Goal: Answer question/provide support: Share knowledge or assist other users

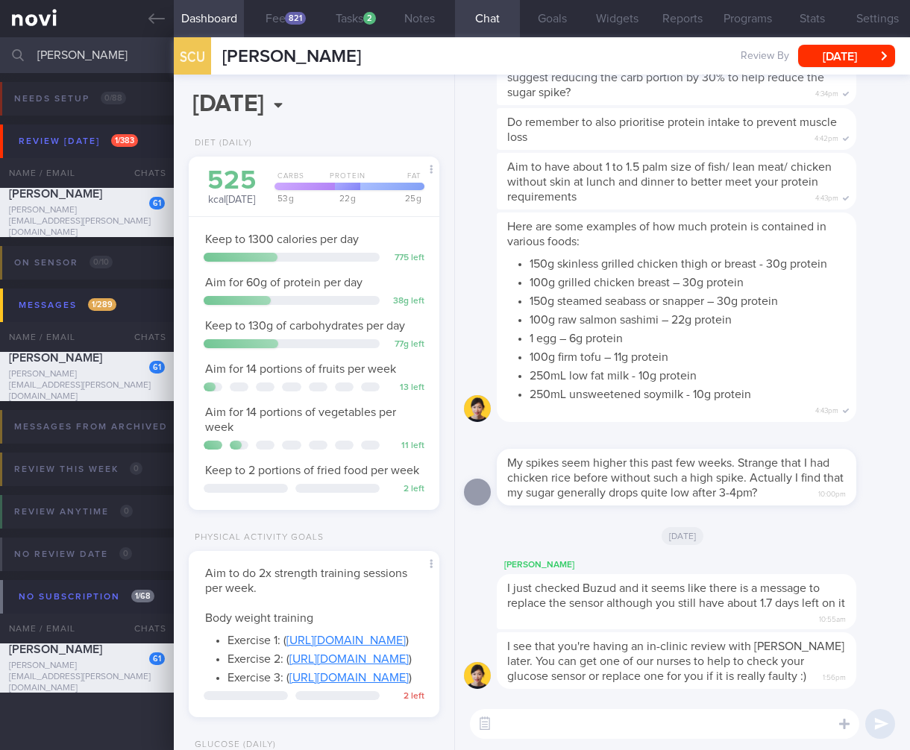
select select "7"
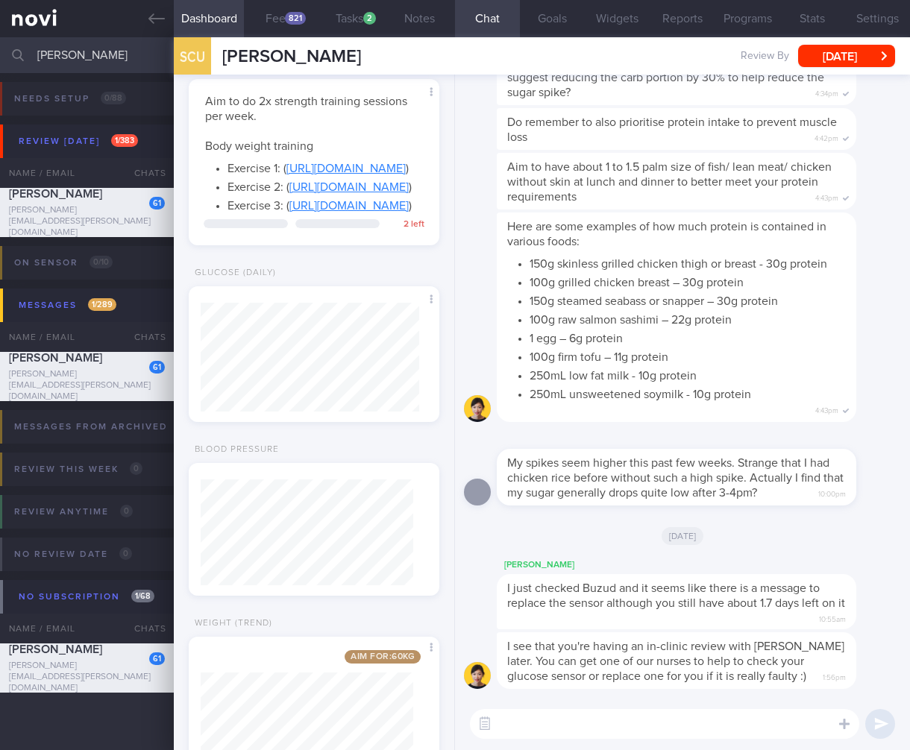
drag, startPoint x: 115, startPoint y: 60, endPoint x: -177, endPoint y: 15, distance: 295.0
click at [0, 15] on html "You are offline! Some functionality will be unavailable Patients New Users Coac…" at bounding box center [455, 375] width 910 height 750
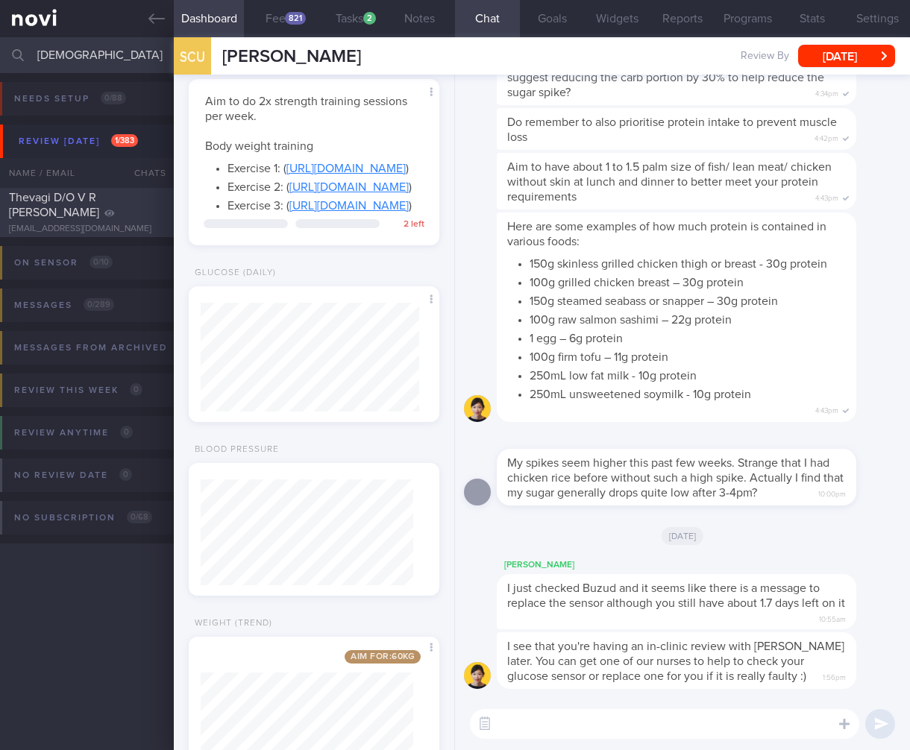
click at [136, 195] on div at bounding box center [148, 194] width 33 height 8
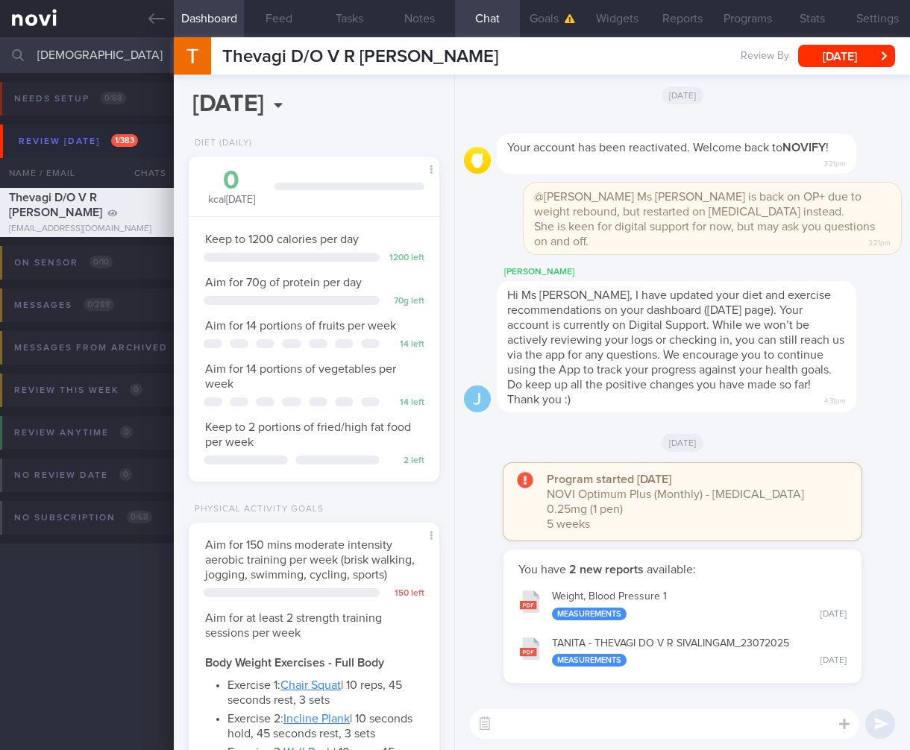
drag, startPoint x: 43, startPoint y: 48, endPoint x: -124, endPoint y: 33, distance: 167.0
click at [0, 33] on html "You are offline! Some functionality will be unavailable Patients New Users Coac…" at bounding box center [455, 375] width 910 height 750
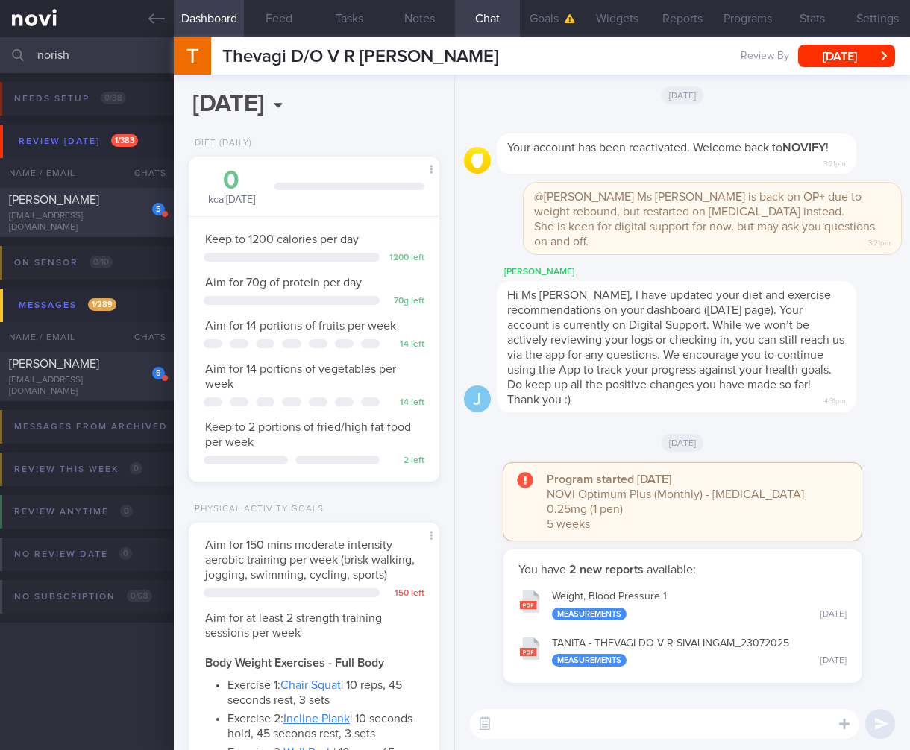
type input "norish"
click at [128, 203] on div "MOHAMAD NORISHAM BIN NORZAN" at bounding box center [85, 199] width 152 height 15
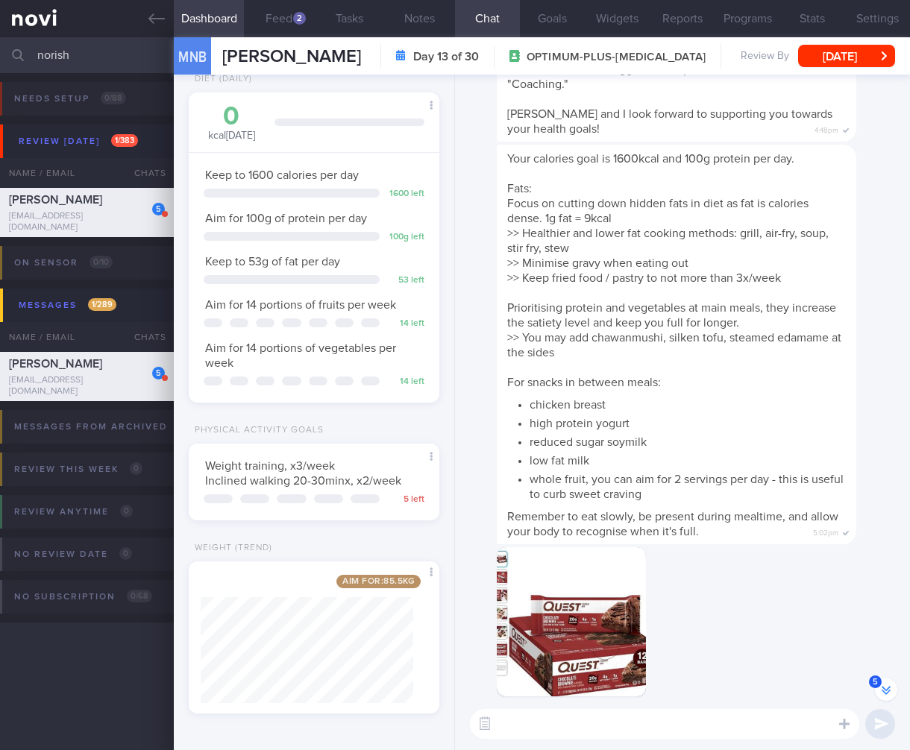
scroll to position [-3603, 0]
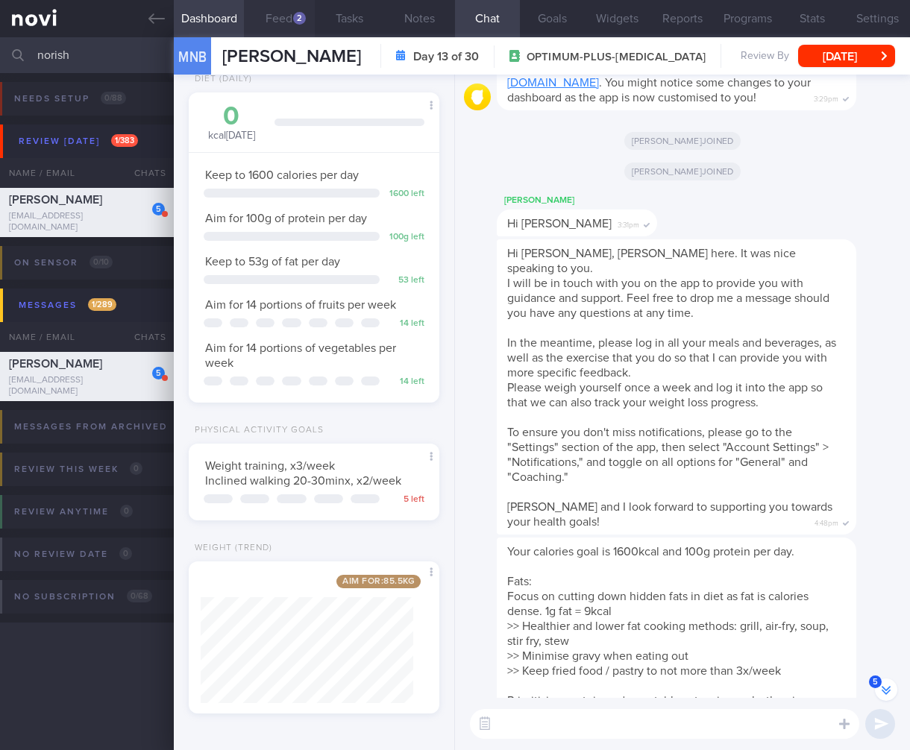
click at [280, 24] on button "Feed 2" at bounding box center [279, 18] width 70 height 37
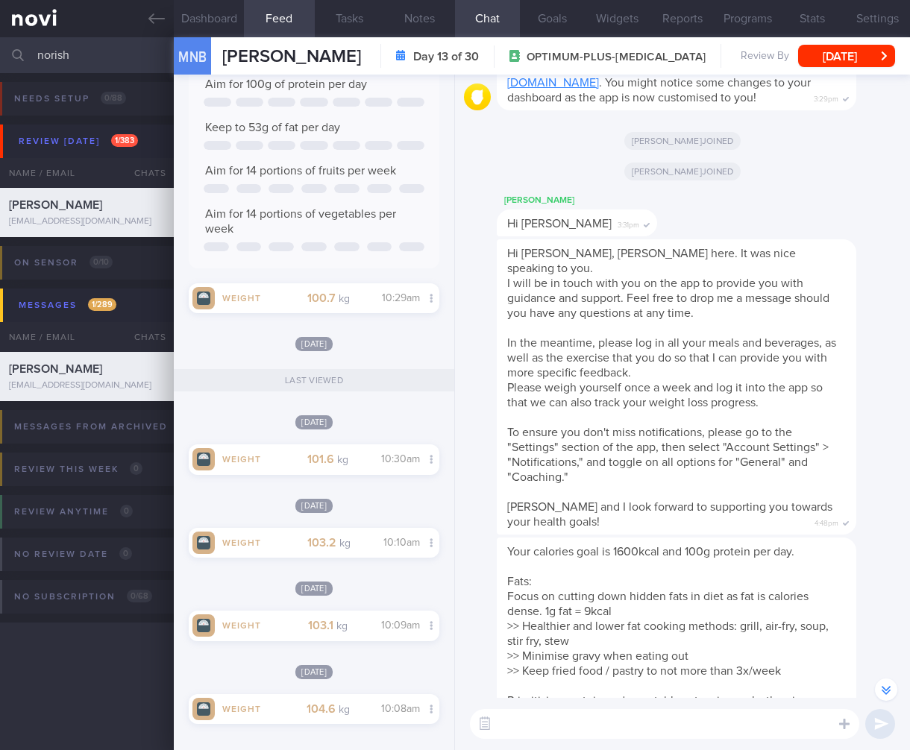
scroll to position [362, 0]
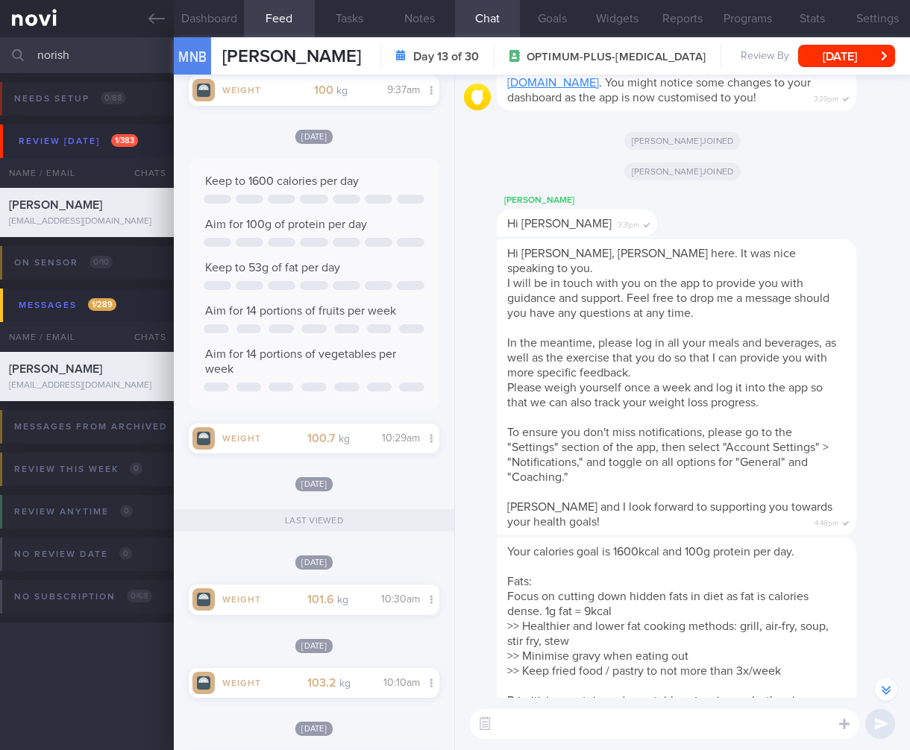
drag, startPoint x: 104, startPoint y: 68, endPoint x: -159, endPoint y: 19, distance: 267.1
click at [0, 19] on html "You are offline! Some functionality will be unavailable Patients New Users Coac…" at bounding box center [455, 375] width 910 height 750
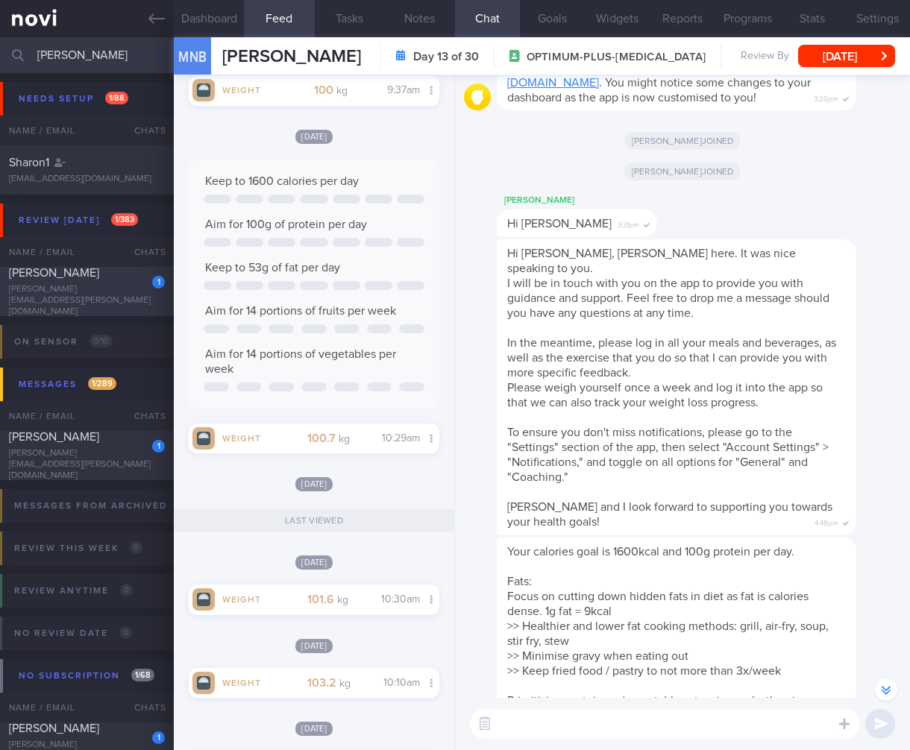
click at [95, 280] on div "[PERSON_NAME]" at bounding box center [85, 272] width 152 height 15
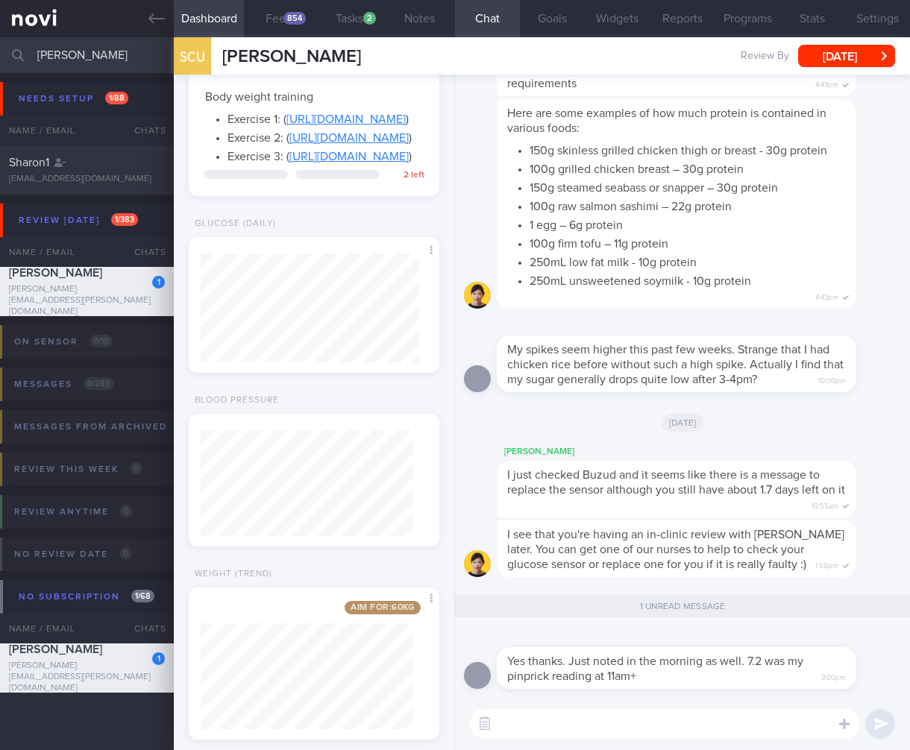
scroll to position [652, 0]
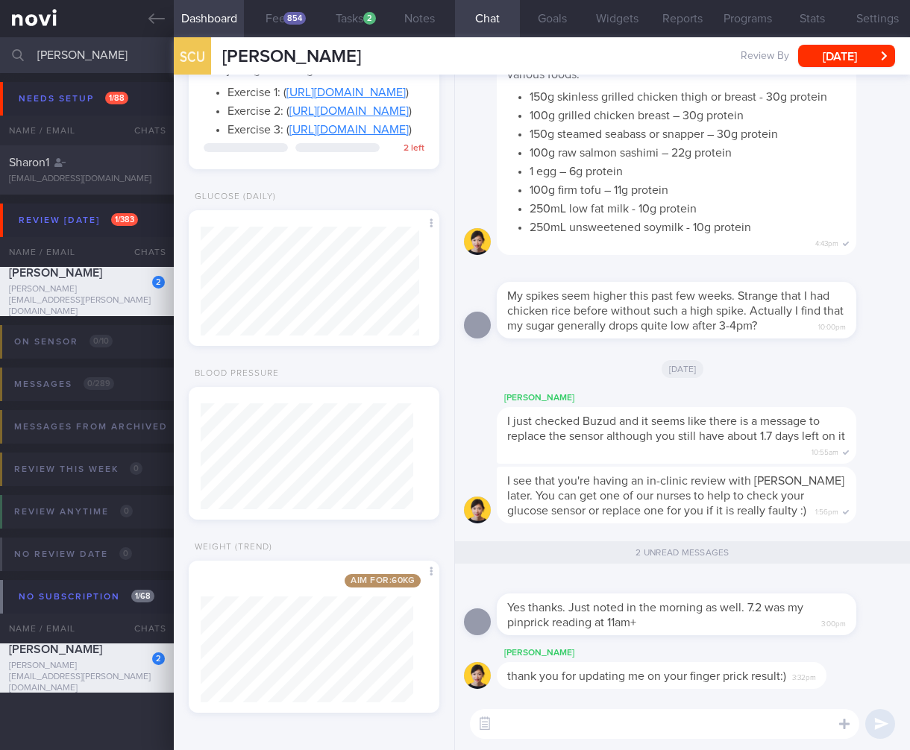
drag, startPoint x: 92, startPoint y: 60, endPoint x: -87, endPoint y: 33, distance: 181.1
click at [0, 33] on html "You are offline! Some functionality will be unavailable Patients New Users Coac…" at bounding box center [455, 375] width 910 height 750
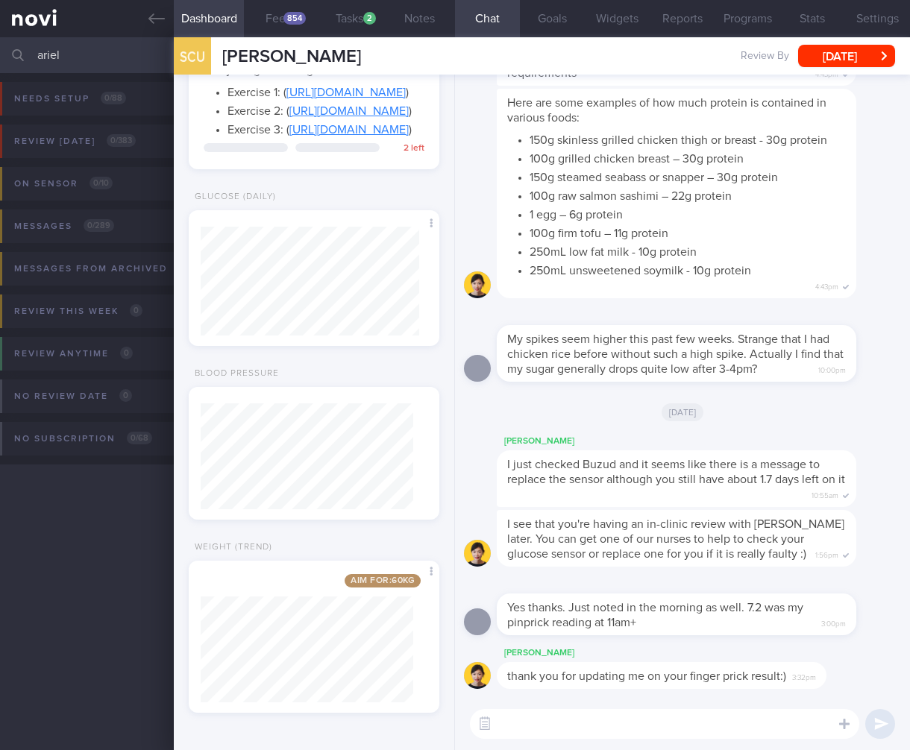
type input "ariel"
click at [494, 710] on textarea at bounding box center [664, 724] width 389 height 30
click at [482, 725] on button "button" at bounding box center [484, 724] width 27 height 27
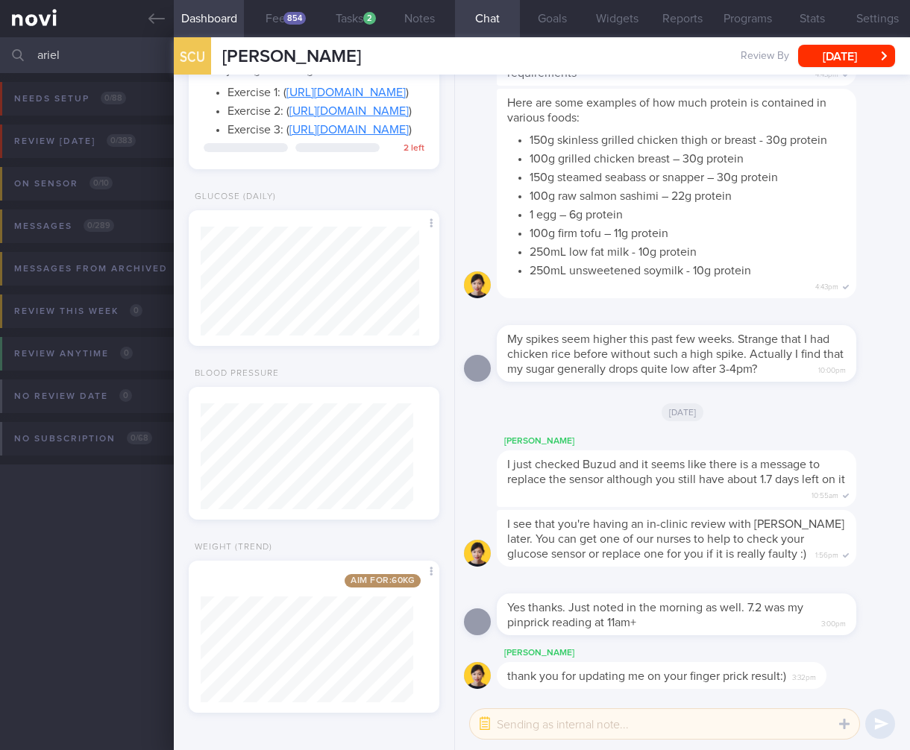
click at [541, 734] on textarea at bounding box center [664, 724] width 389 height 30
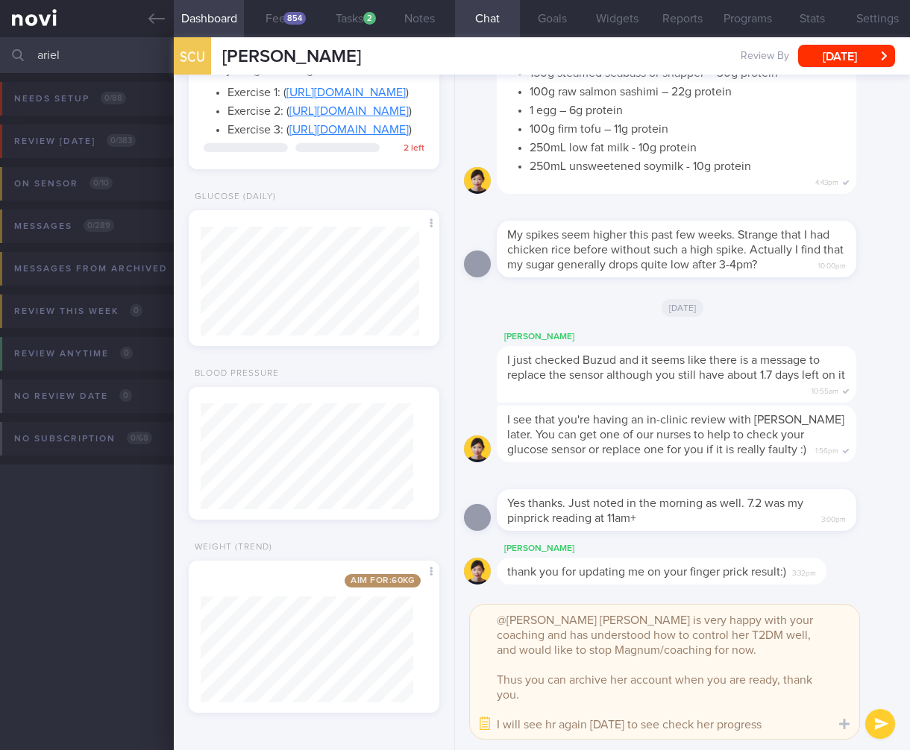
type textarea "@Charlotte Ms Sharon is very happy with your coaching and has understood how to…"
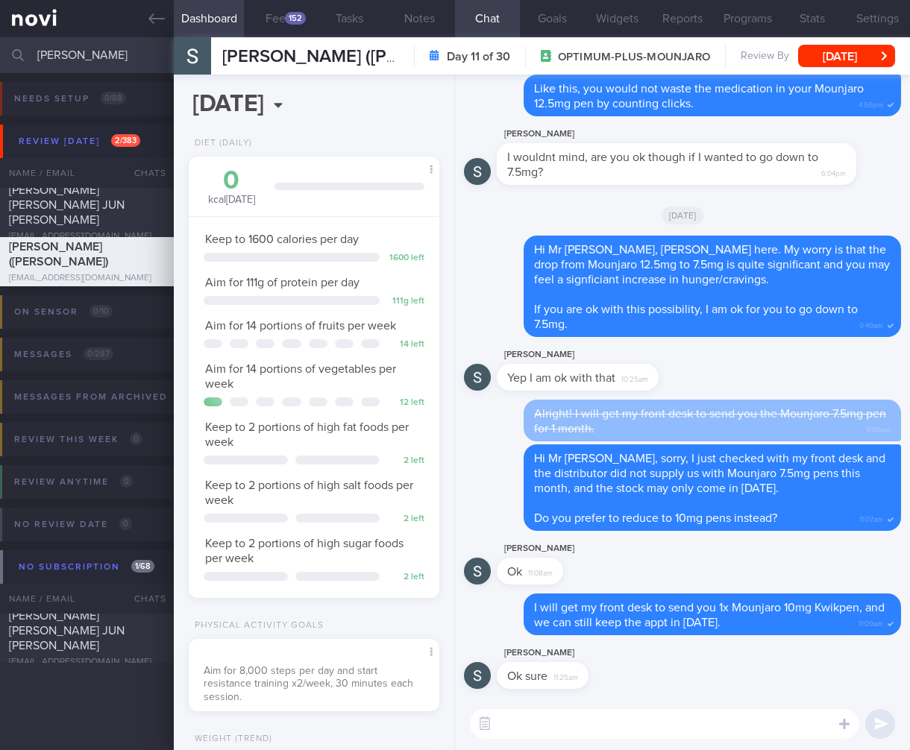
select select "7"
click at [49, 19] on link at bounding box center [87, 18] width 174 height 37
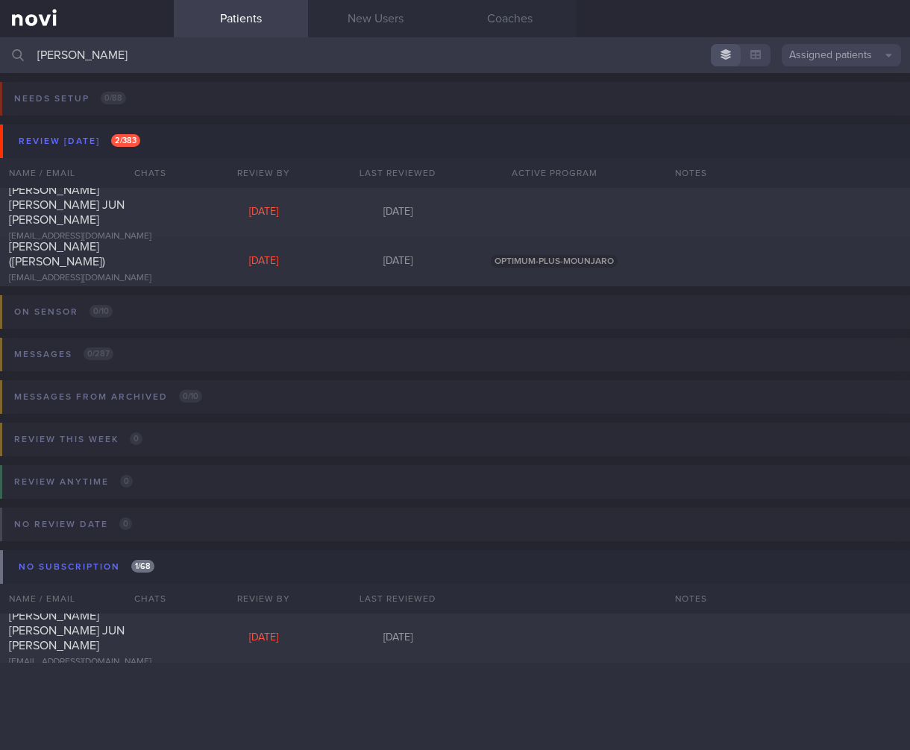
drag, startPoint x: 283, startPoint y: 71, endPoint x: -3, endPoint y: 54, distance: 286.9
click at [0, 54] on html "You are offline! Some functionality will be unavailable Patients New Users Coac…" at bounding box center [455, 375] width 910 height 750
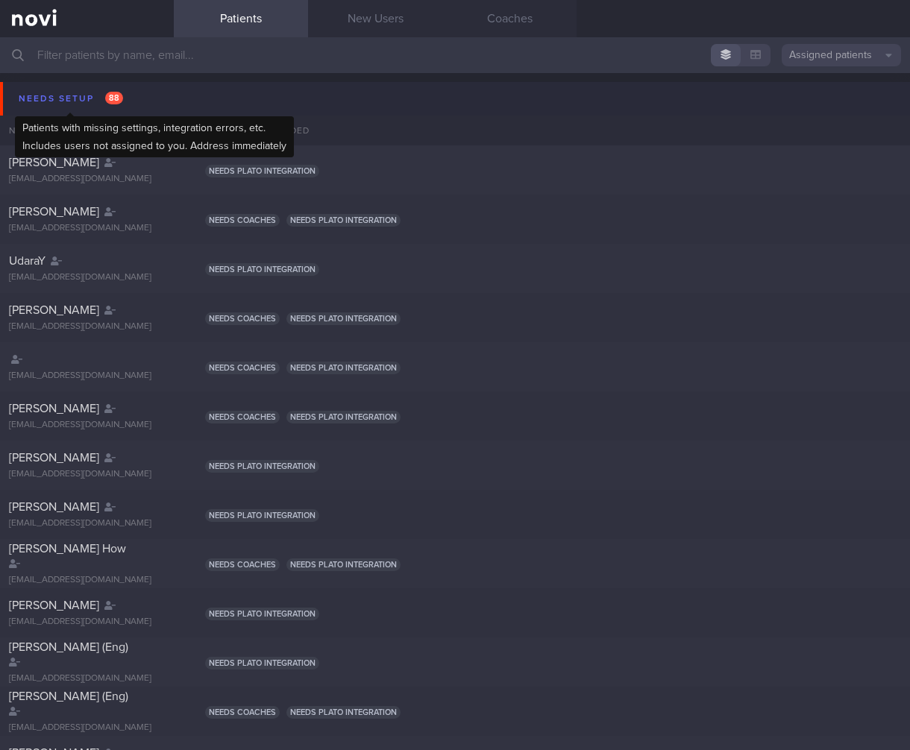
click at [116, 96] on span "88" at bounding box center [114, 98] width 18 height 13
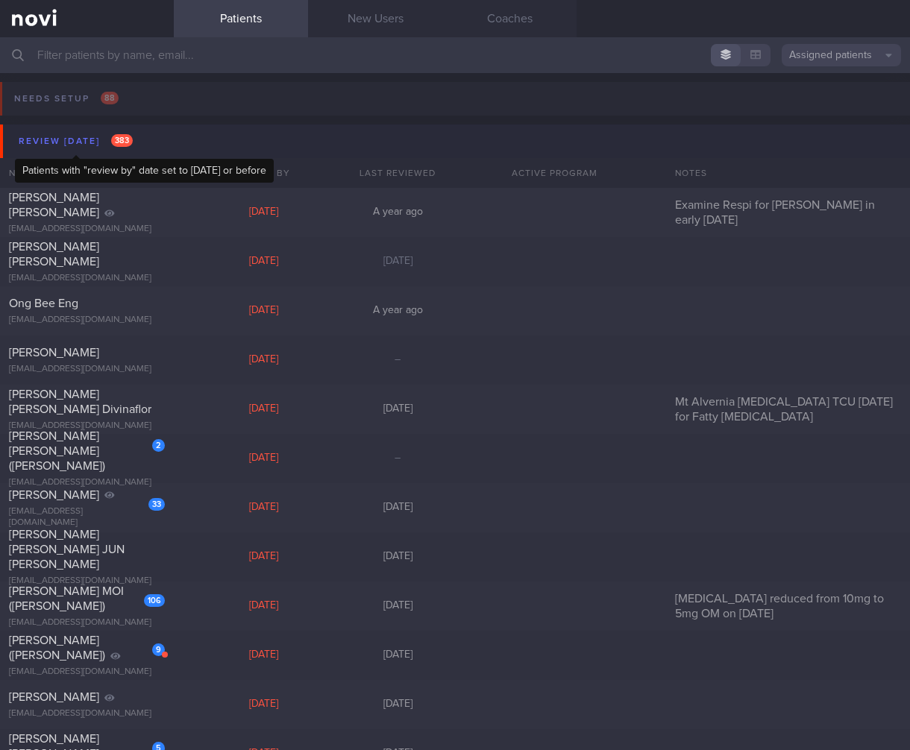
click at [116, 136] on span "383" at bounding box center [122, 140] width 22 height 13
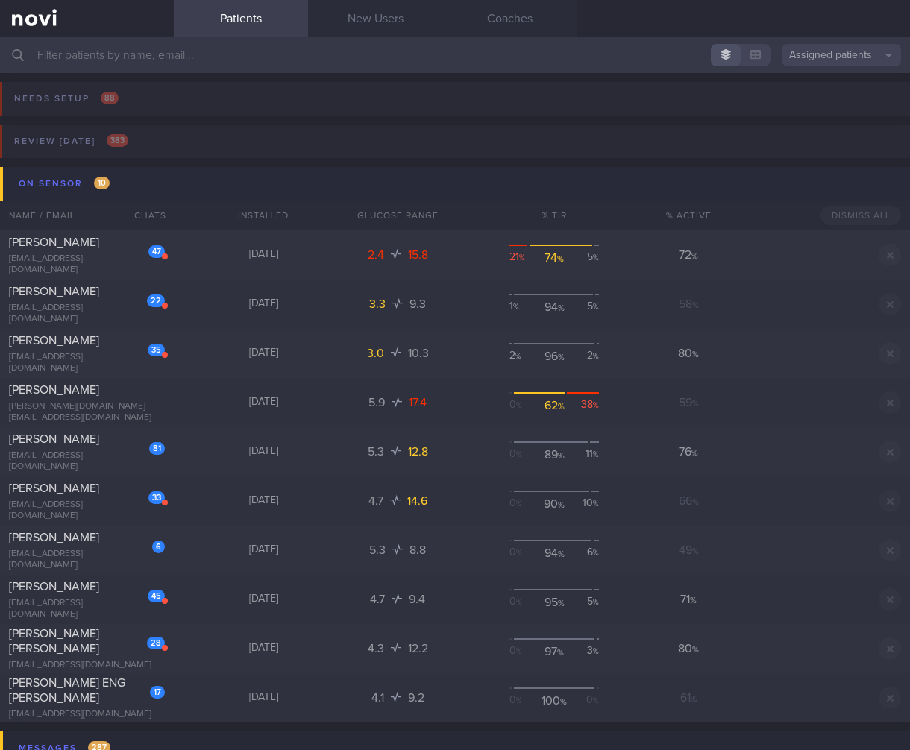
click at [124, 187] on button "On sensor 10" at bounding box center [457, 184] width 914 height 34
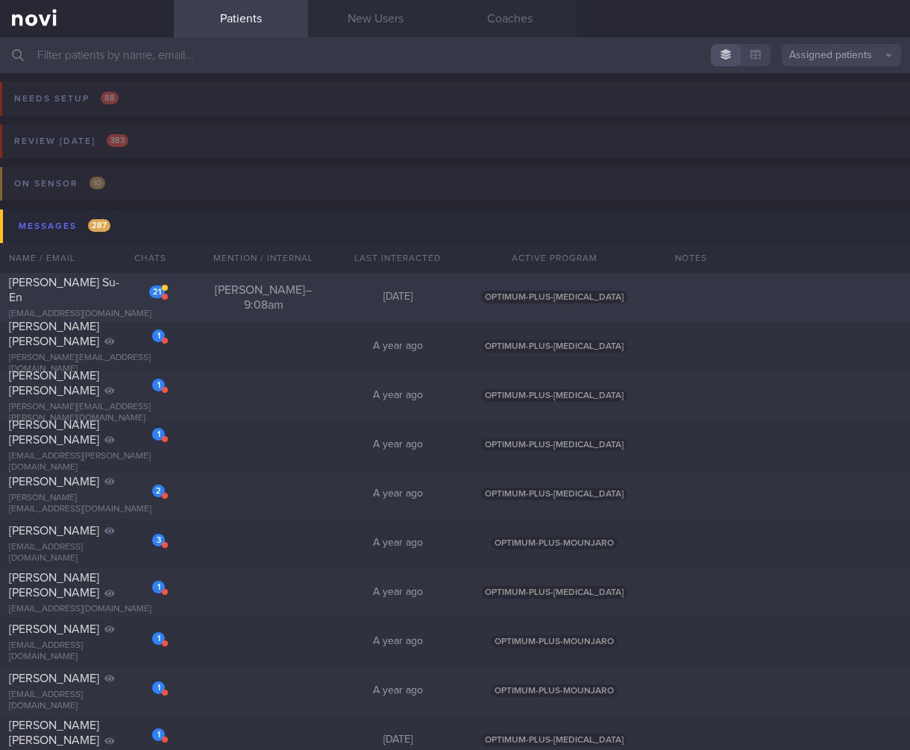
click at [216, 304] on div "Joel – 9:08am" at bounding box center [263, 298] width 134 height 30
select select "6"
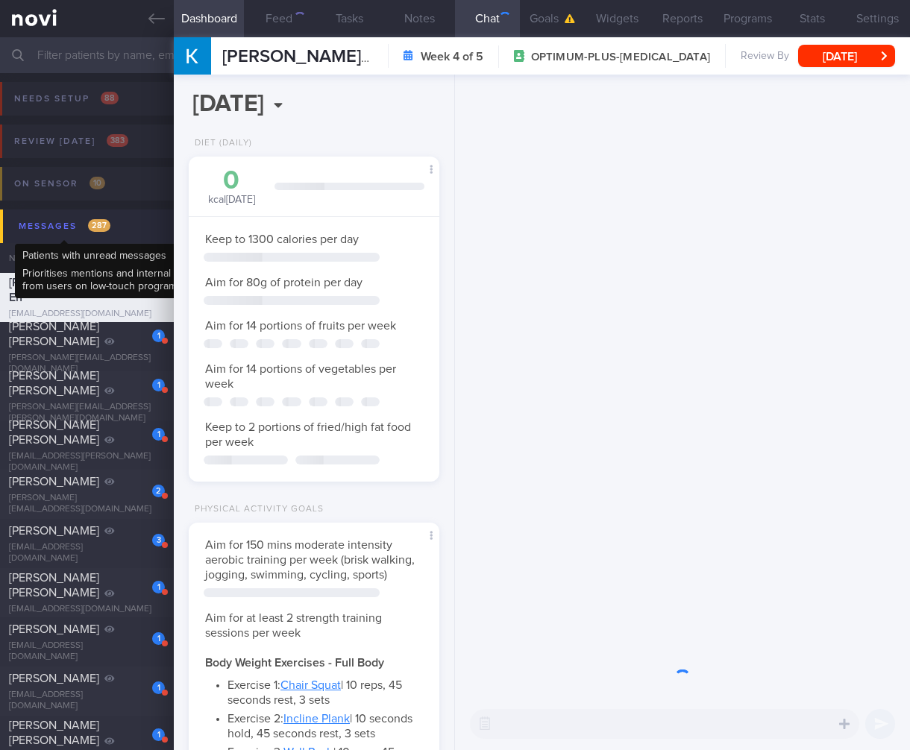
click at [97, 227] on span "287" at bounding box center [99, 225] width 22 height 13
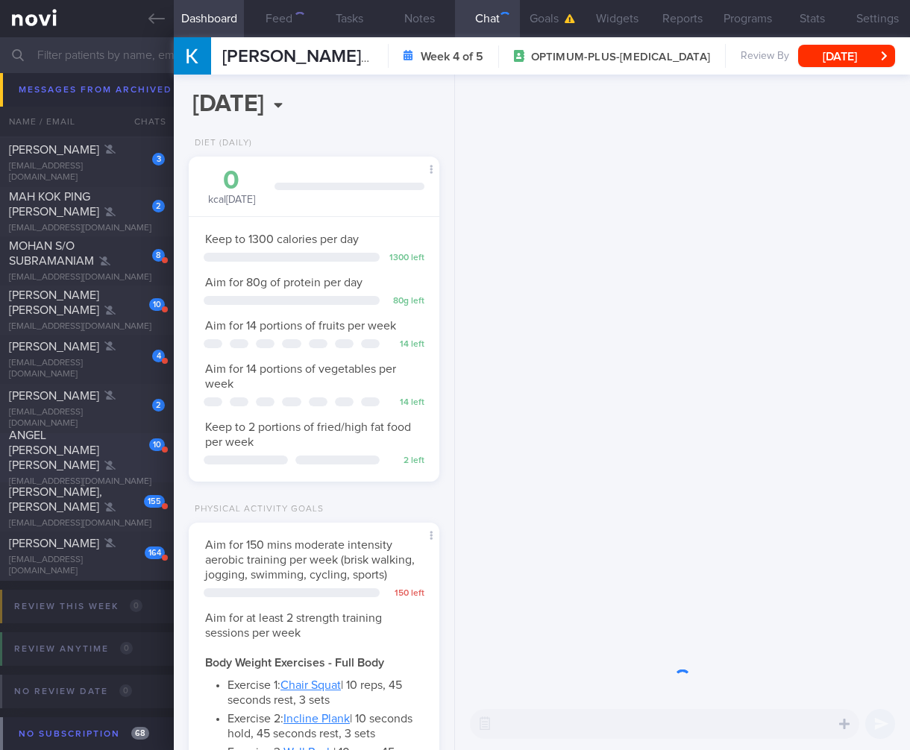
scroll to position [172, 0]
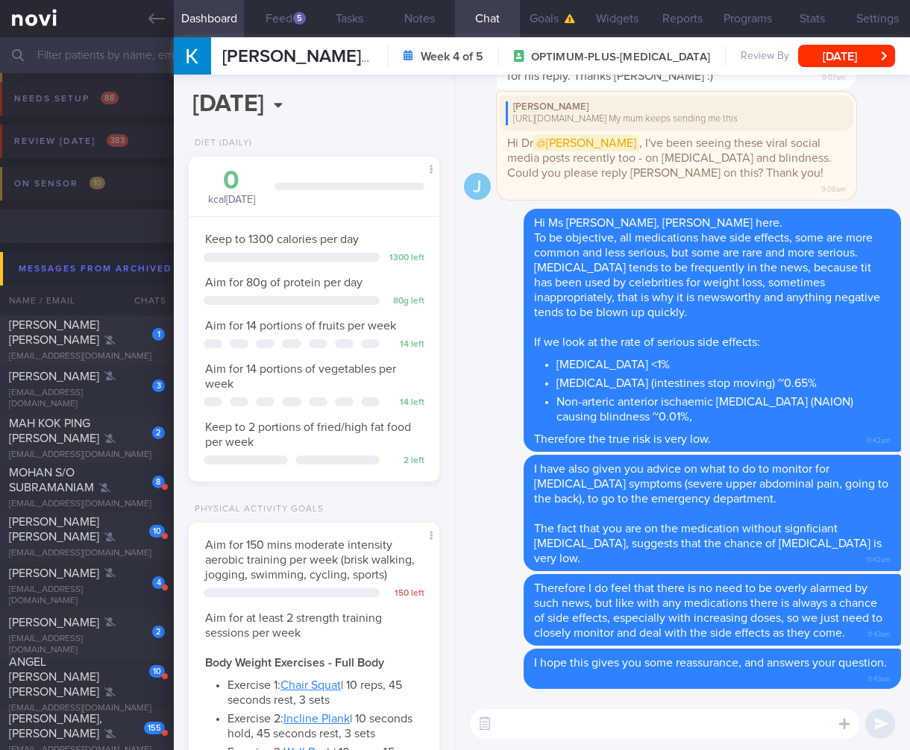
select select "6"
